Goal: Information Seeking & Learning: Find specific fact

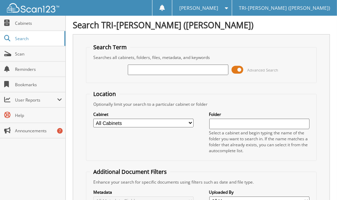
click at [150, 69] on input "text" at bounding box center [178, 69] width 101 height 10
type input "[PERSON_NAME]"
click at [190, 122] on select "All Cabinets A & H CLAIMS ATTORNEY / LEGAL EXPENSES PAID ATTORNEY / PAYMENTS RE…" at bounding box center [143, 122] width 101 height 9
select select "5219"
click at [93, 118] on select "All Cabinets A & H CLAIMS ATTORNEY / LEGAL EXPENSES PAID ATTORNEY / PAYMENTS RE…" at bounding box center [143, 122] width 101 height 9
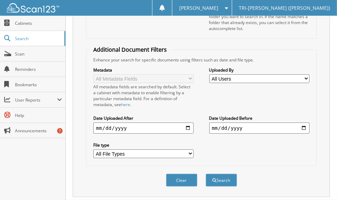
scroll to position [131, 0]
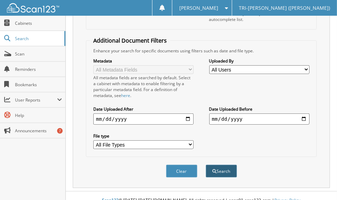
click at [220, 165] on button "Search" at bounding box center [221, 170] width 31 height 13
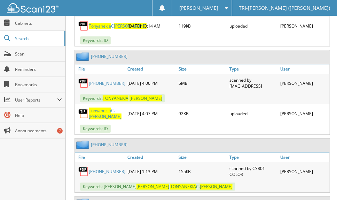
scroll to position [418, 0]
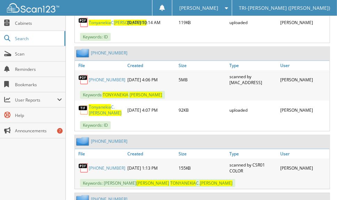
click at [99, 110] on span "[PERSON_NAME]" at bounding box center [105, 113] width 33 height 6
click at [95, 104] on span "Tonyanekia" at bounding box center [100, 107] width 22 height 6
click at [84, 104] on img at bounding box center [83, 109] width 10 height 10
